Goal: Task Accomplishment & Management: Complete application form

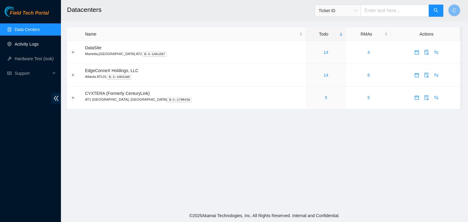
click at [24, 45] on link "Activity Logs" at bounding box center [27, 44] width 24 height 5
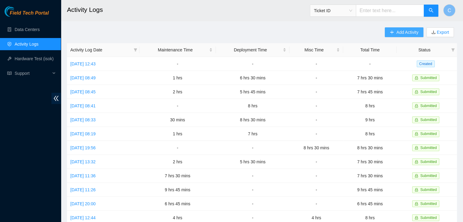
click at [394, 32] on button "Add Activity" at bounding box center [404, 32] width 38 height 10
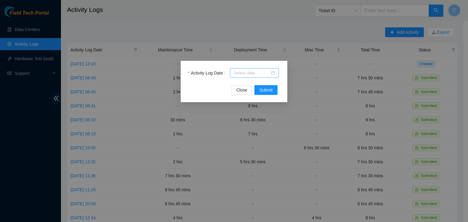
click at [275, 71] on div at bounding box center [254, 73] width 41 height 7
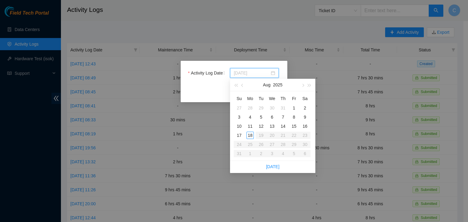
type input "[DATE]"
click at [250, 126] on div "11" at bounding box center [249, 126] width 7 height 7
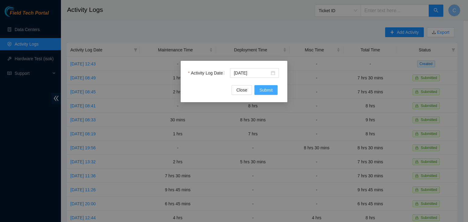
click at [264, 87] on span "Submit" at bounding box center [265, 90] width 13 height 7
